Goal: Find specific page/section: Find specific page/section

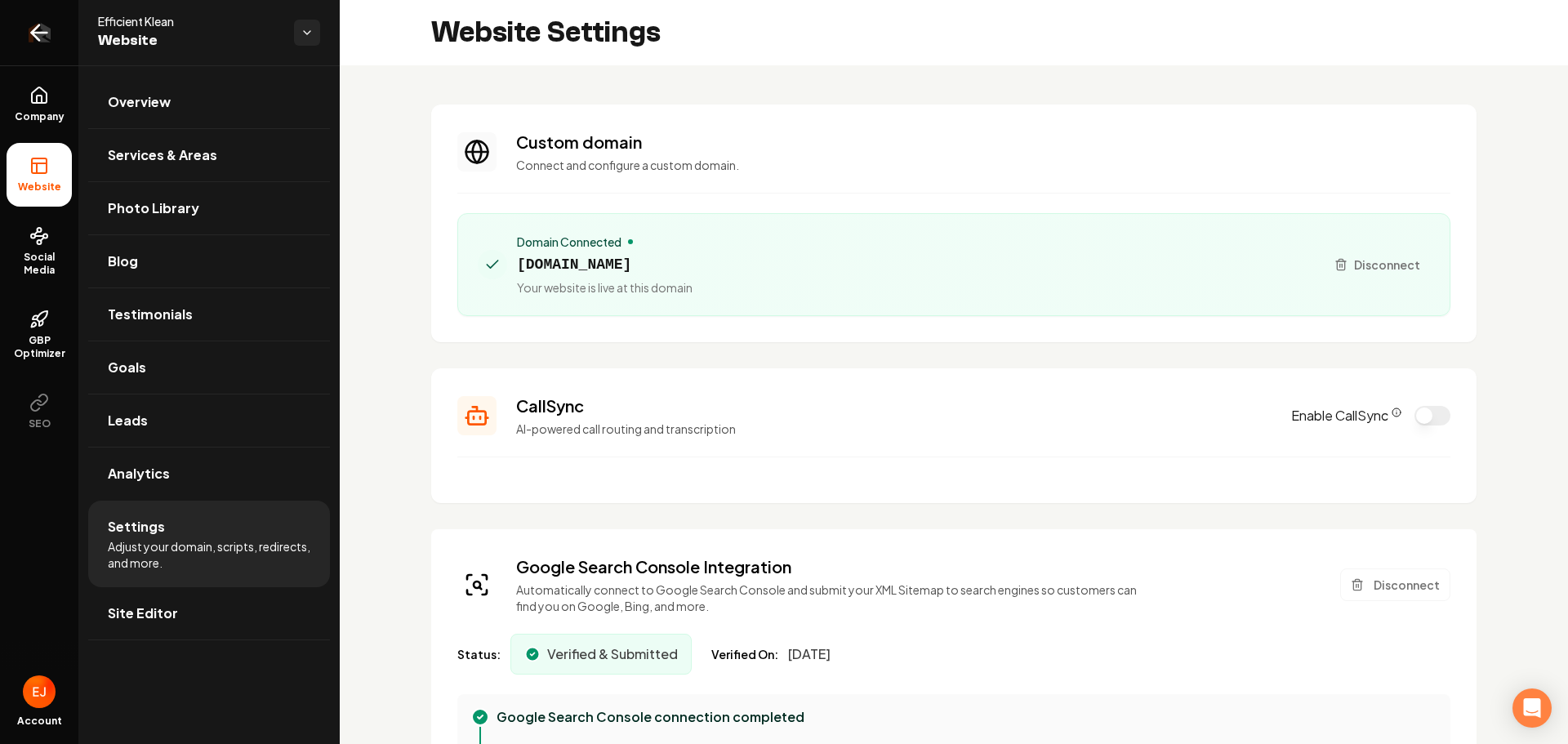
click at [39, 38] on icon "Return to dashboard" at bounding box center [38, 32] width 26 height 26
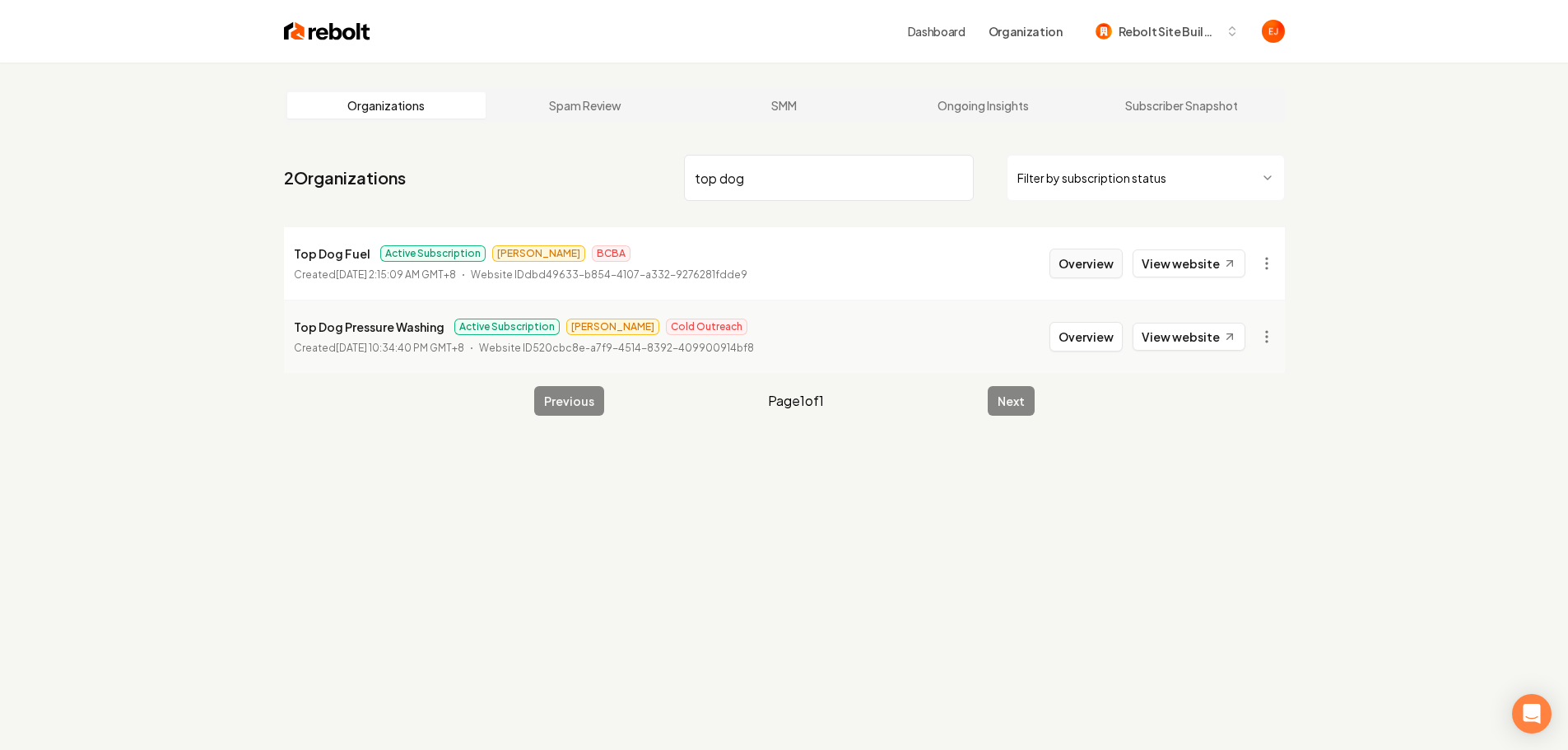
type input "top dog"
click at [1083, 253] on button "Overview" at bounding box center [1086, 263] width 73 height 29
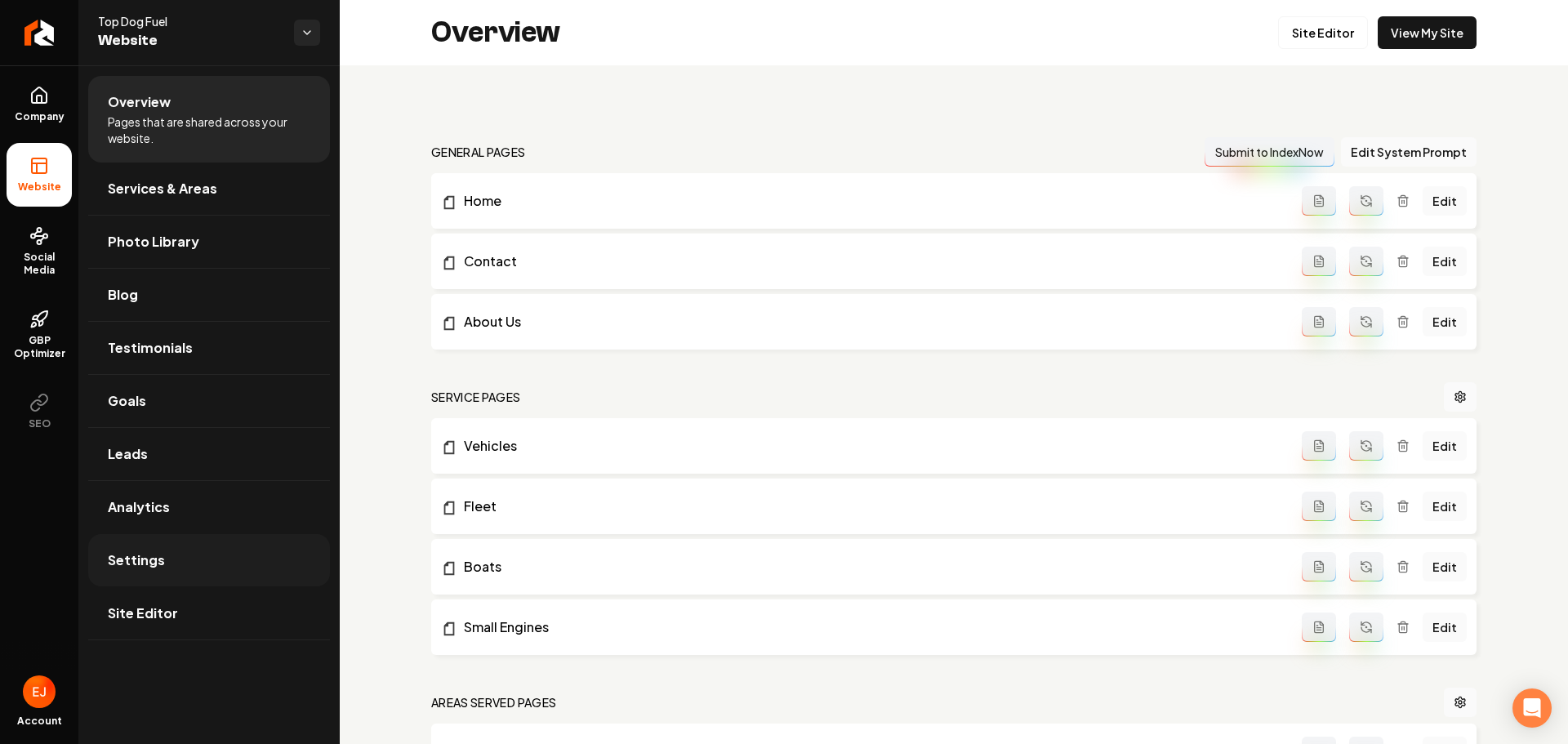
click at [179, 549] on link "Settings" at bounding box center [209, 560] width 242 height 52
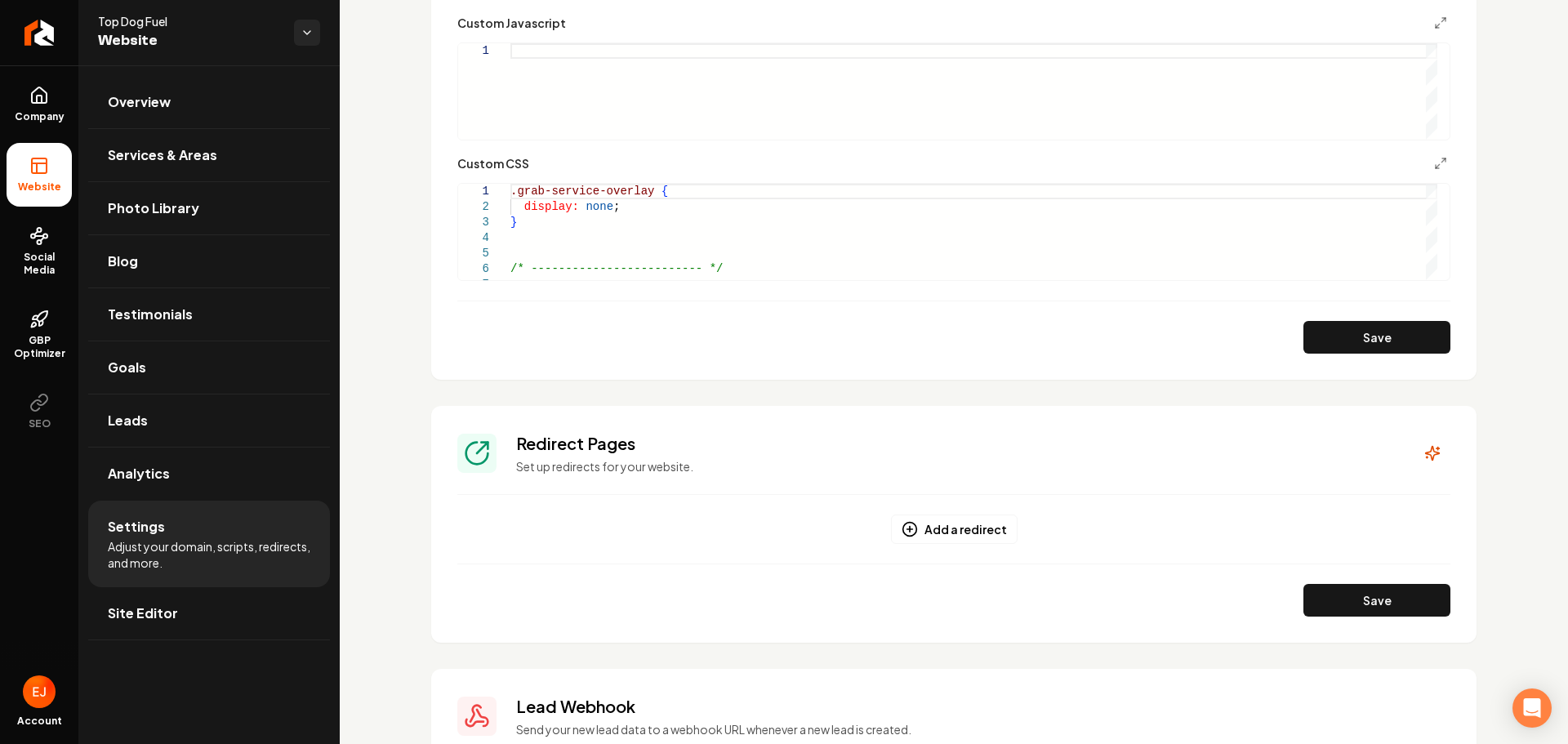
scroll to position [899, 0]
